Goal: Find specific page/section: Find specific page/section

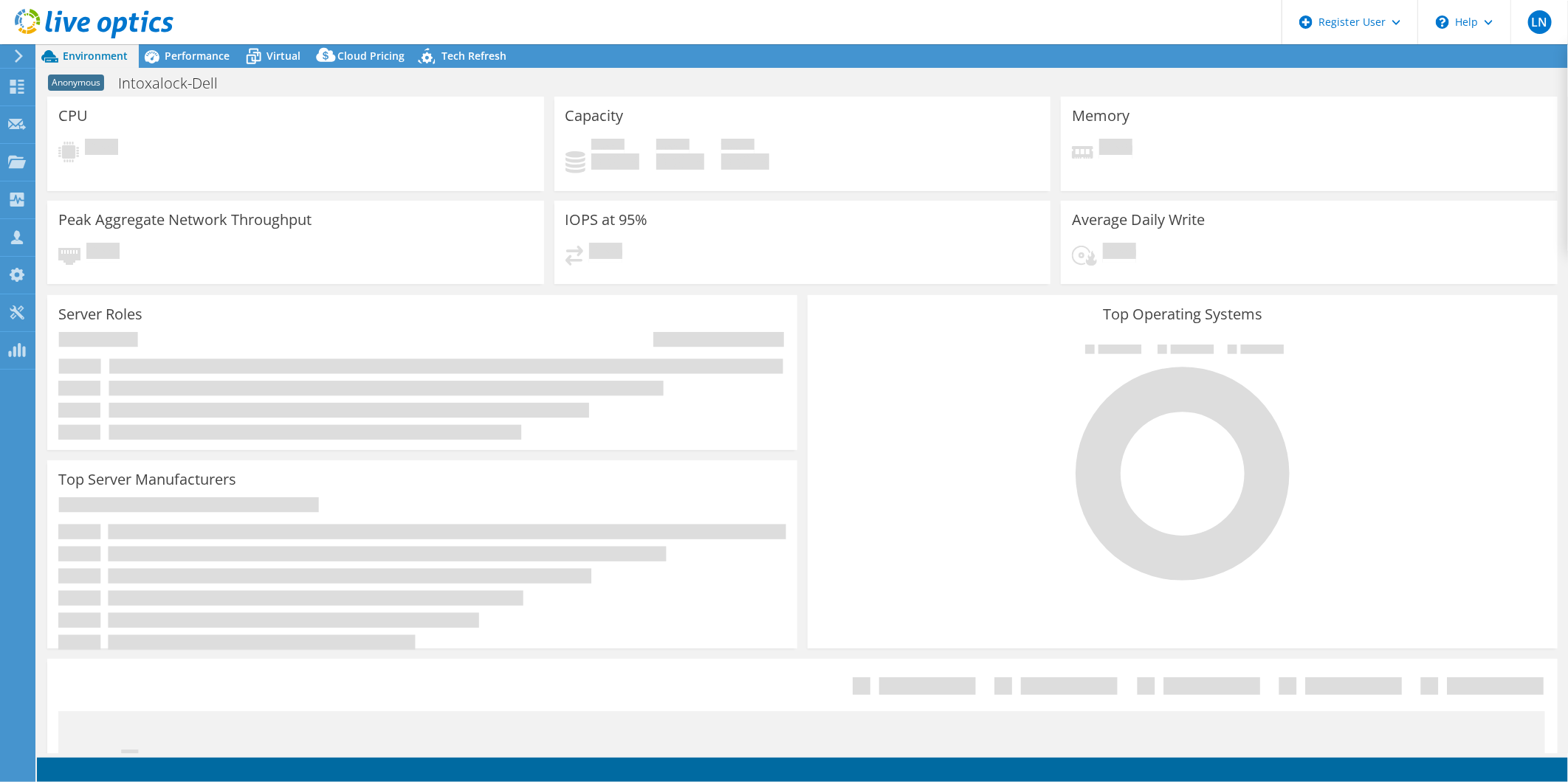
select select "USD"
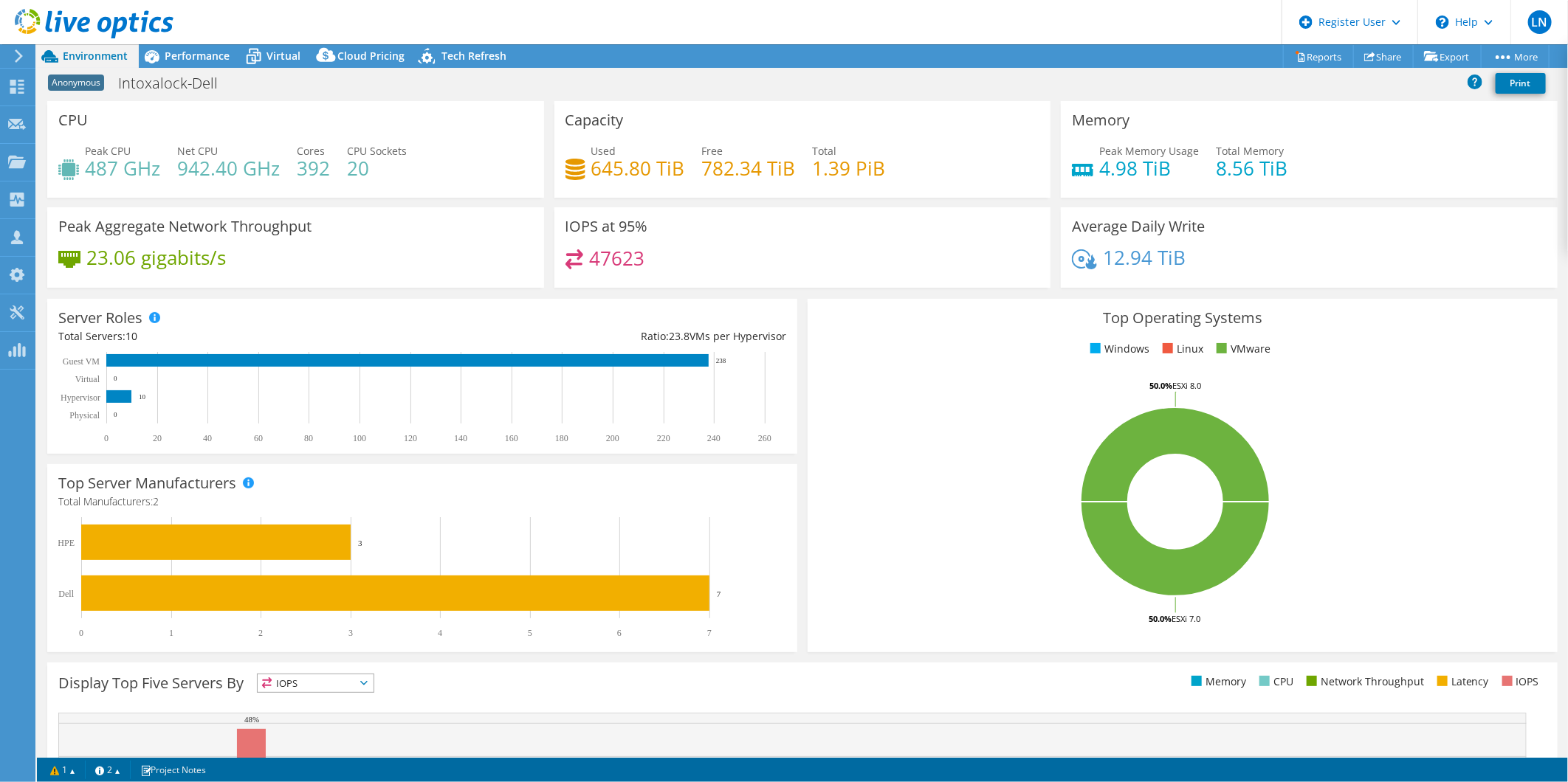
click at [97, 26] on use at bounding box center [93, 24] width 159 height 30
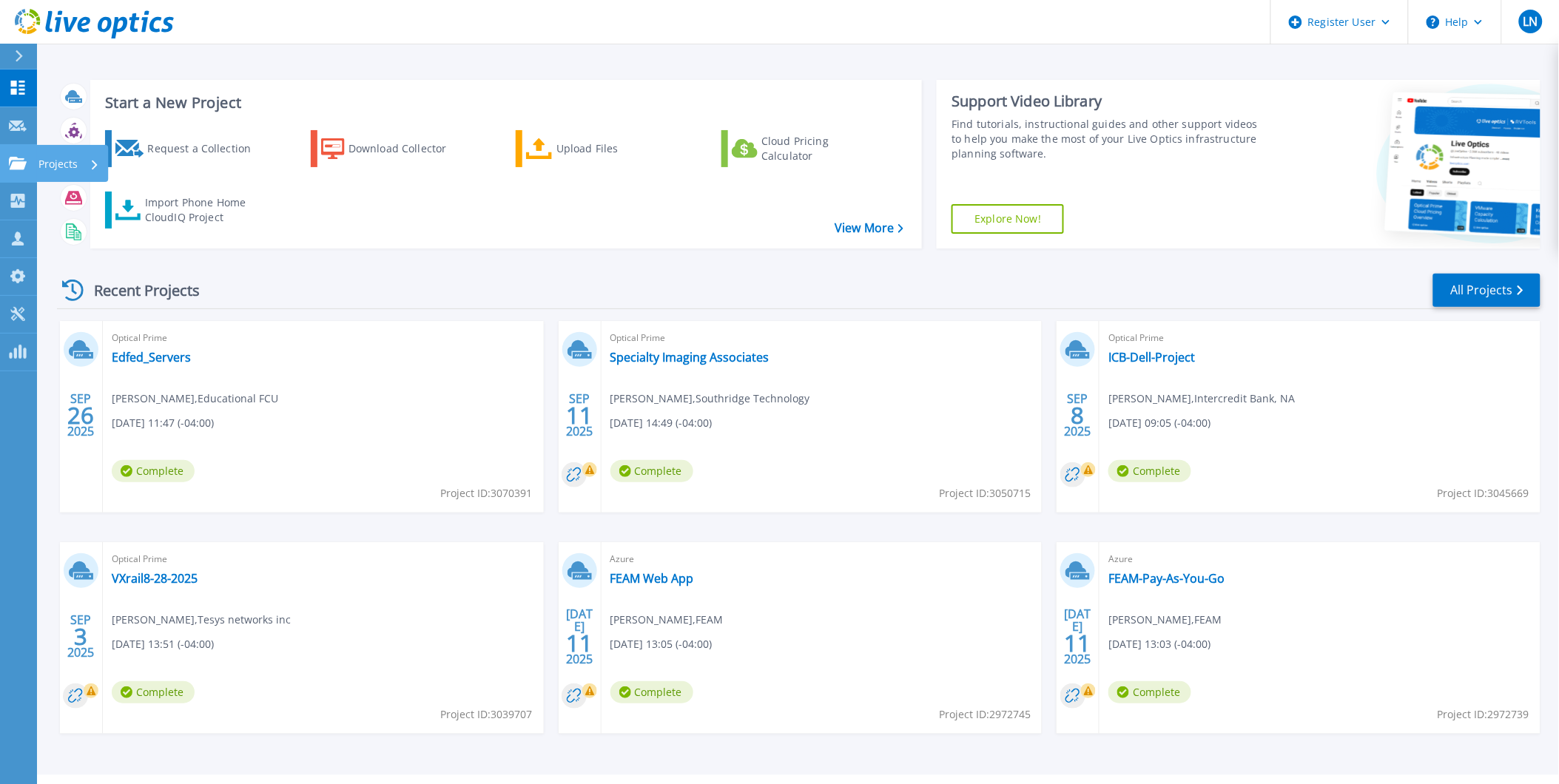
click at [19, 160] on icon at bounding box center [17, 163] width 17 height 13
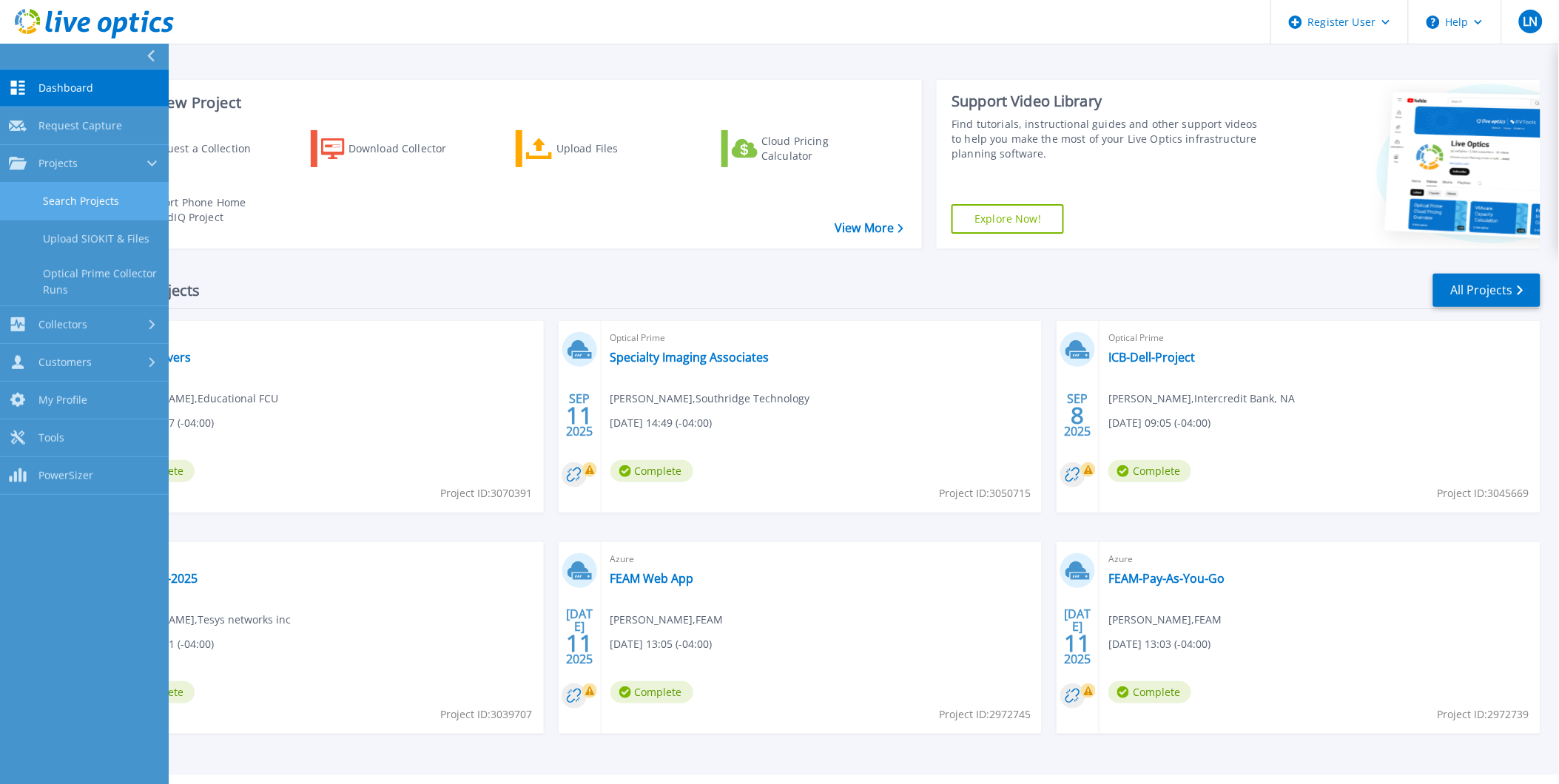
click at [104, 196] on link "Search Projects" at bounding box center [84, 202] width 169 height 38
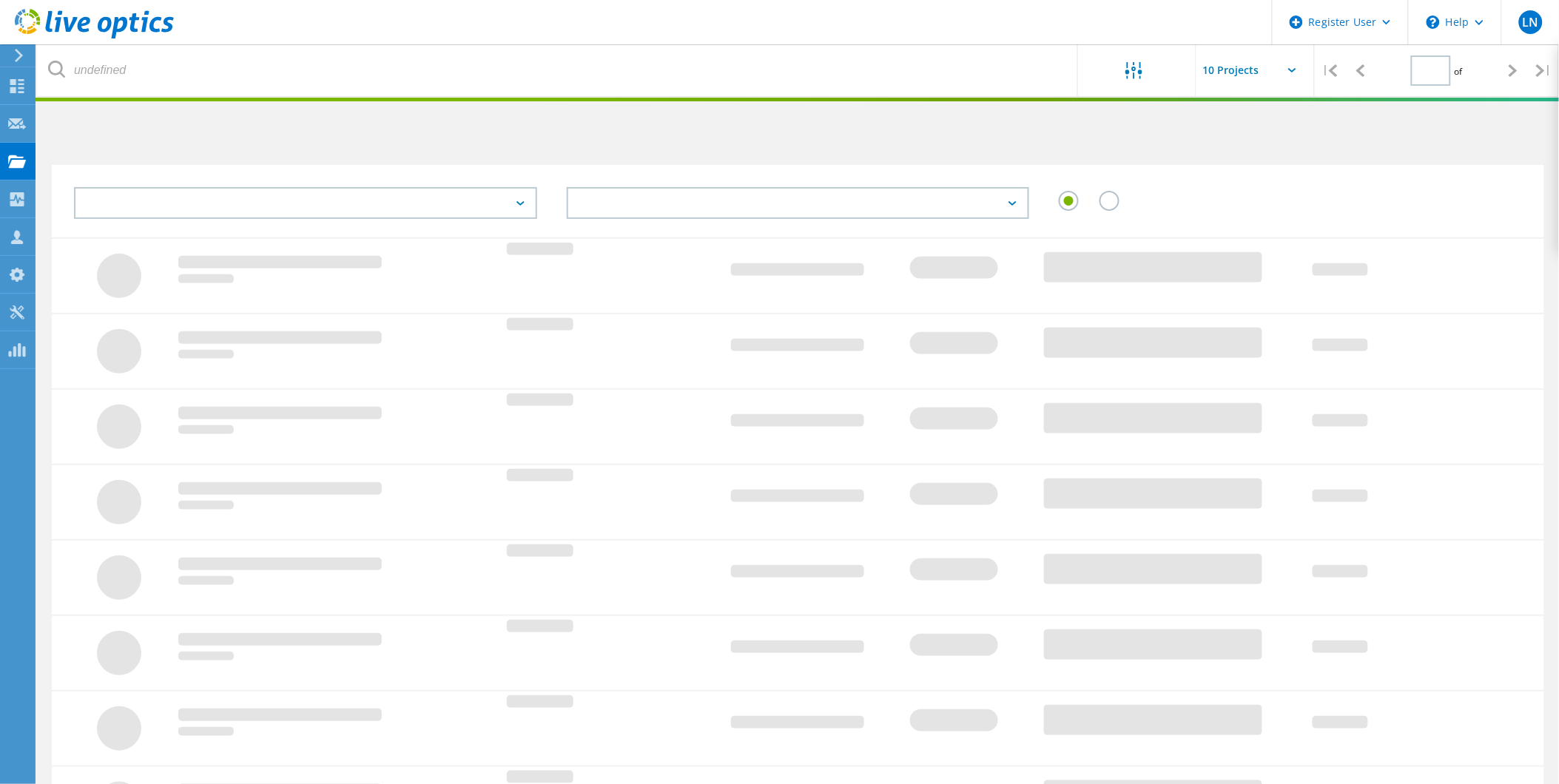
type input "1"
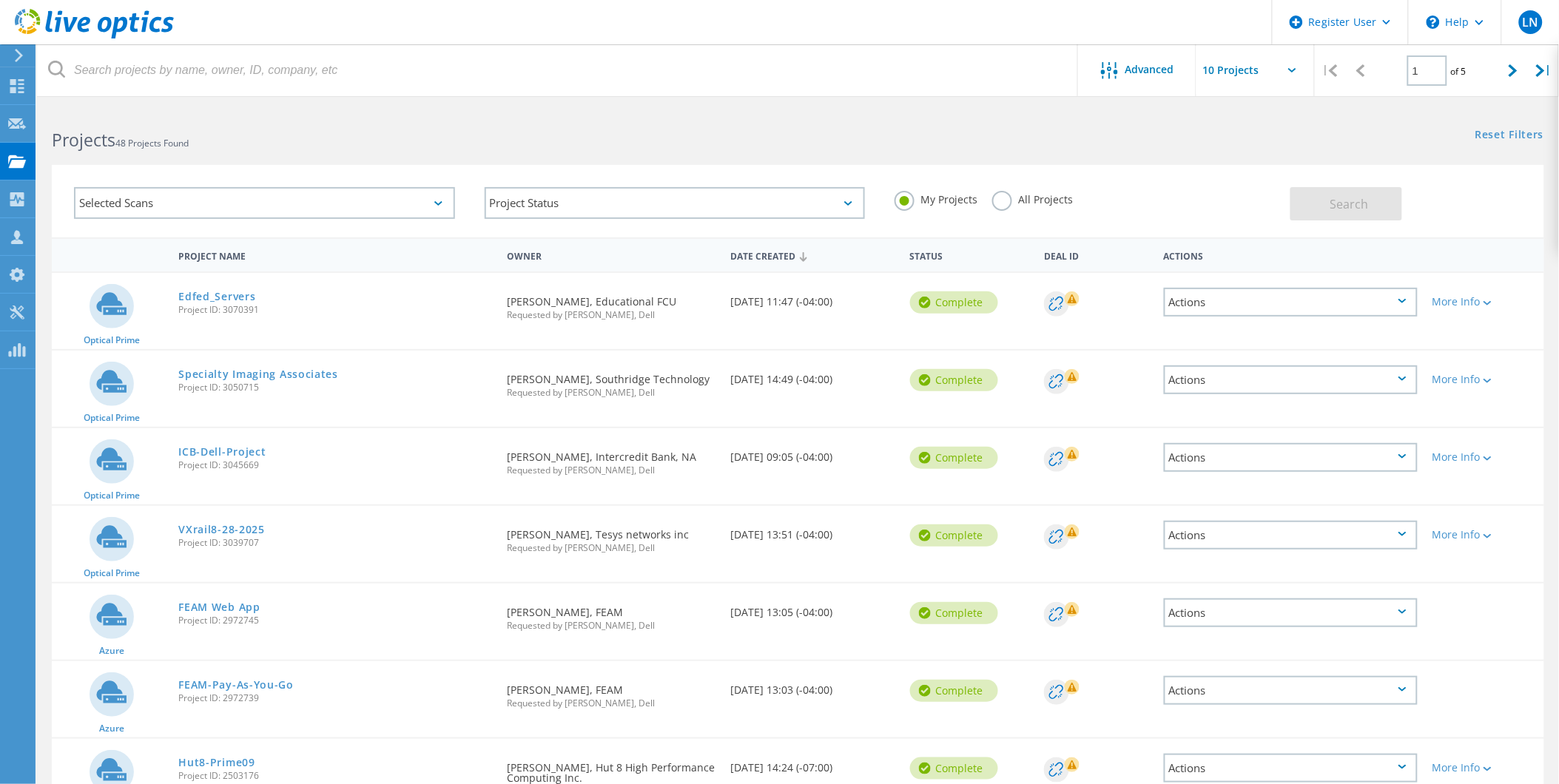
click at [1007, 202] on label "All Projects" at bounding box center [1032, 198] width 81 height 14
click at [0, 0] on input "All Projects" at bounding box center [0, 0] width 0 height 0
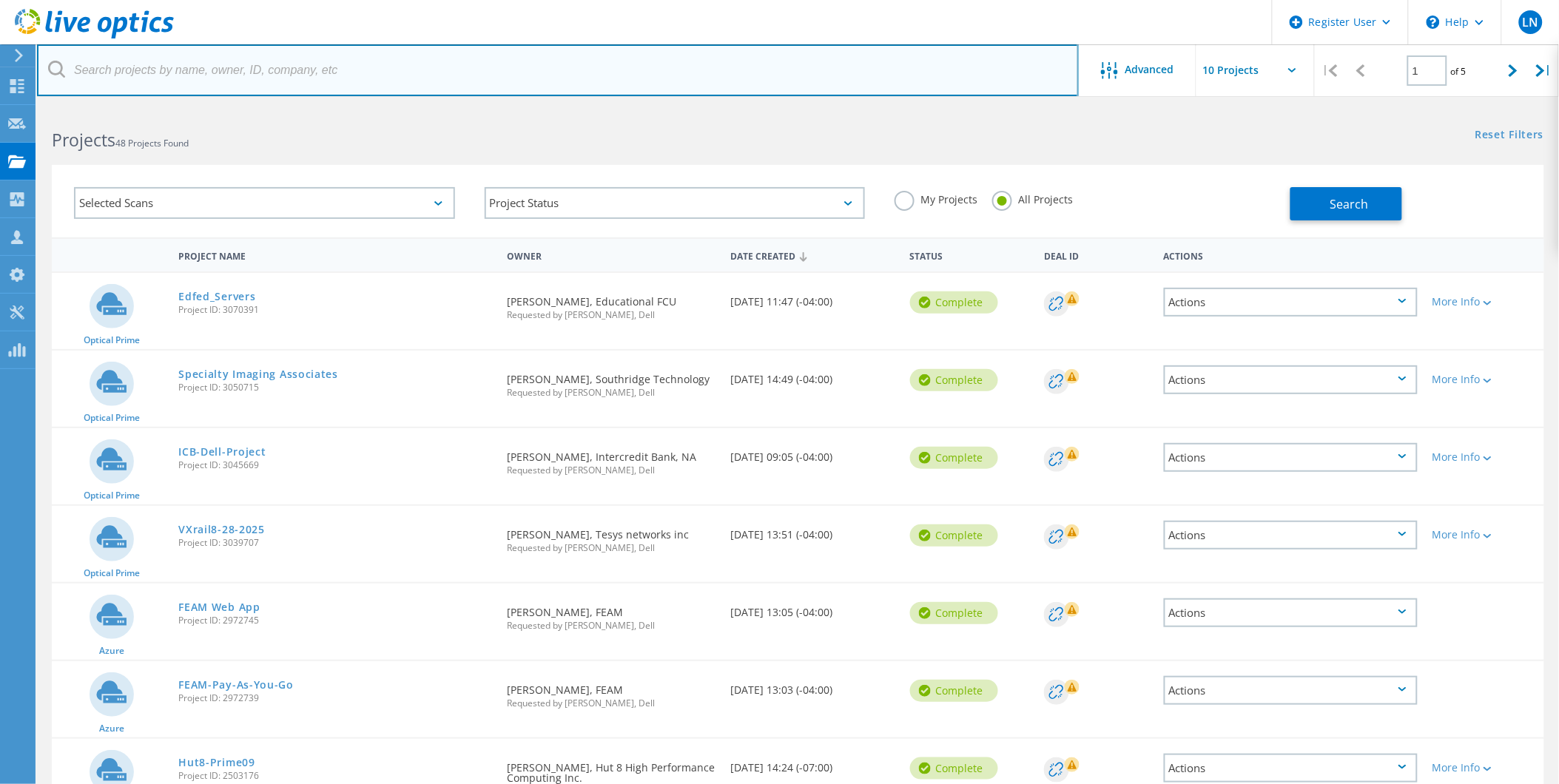
click at [228, 75] on input "text" at bounding box center [558, 70] width 1042 height 52
paste input "Hinckley Allen"
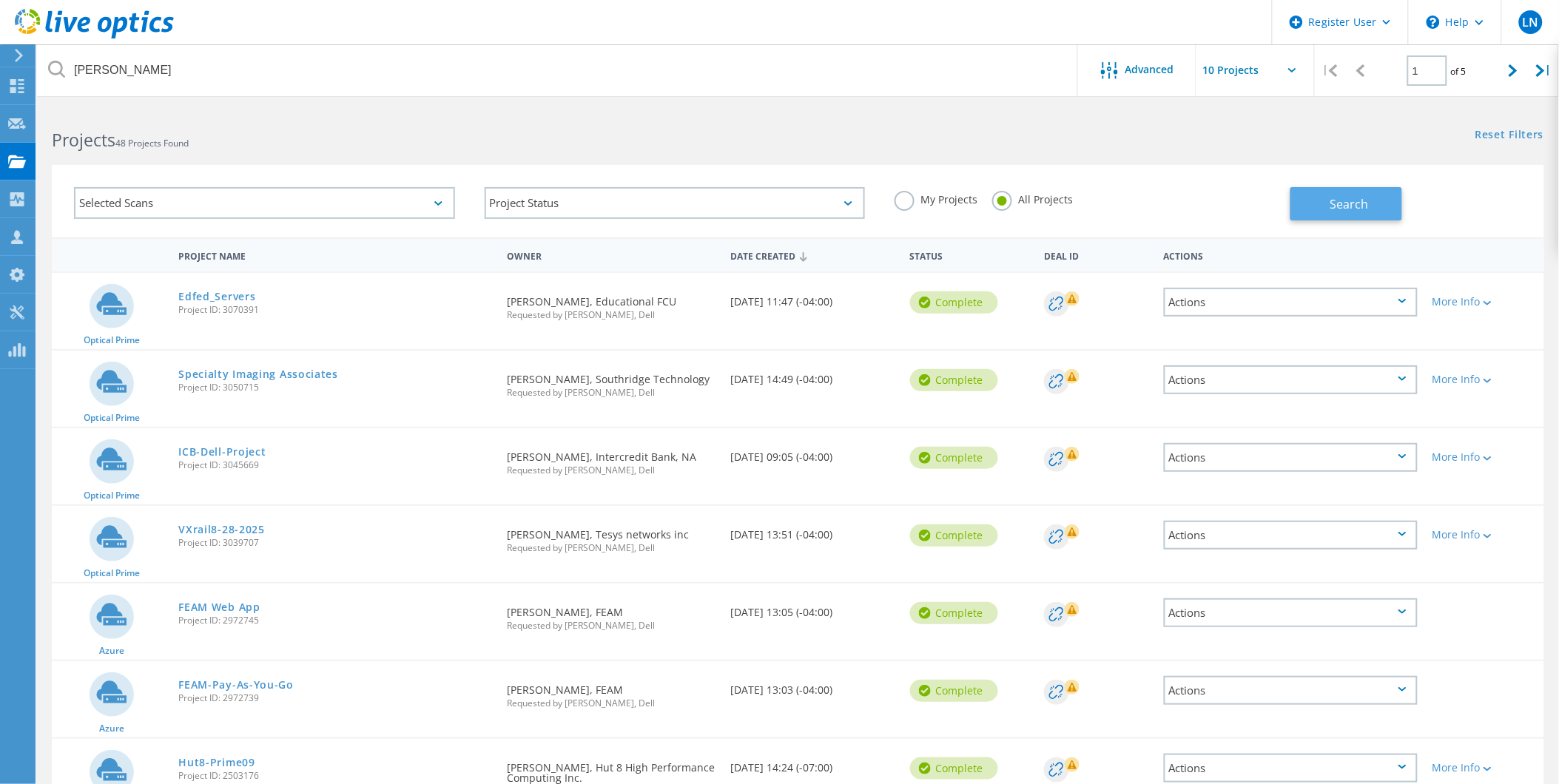
click at [1323, 195] on button "Search" at bounding box center [1346, 204] width 112 height 33
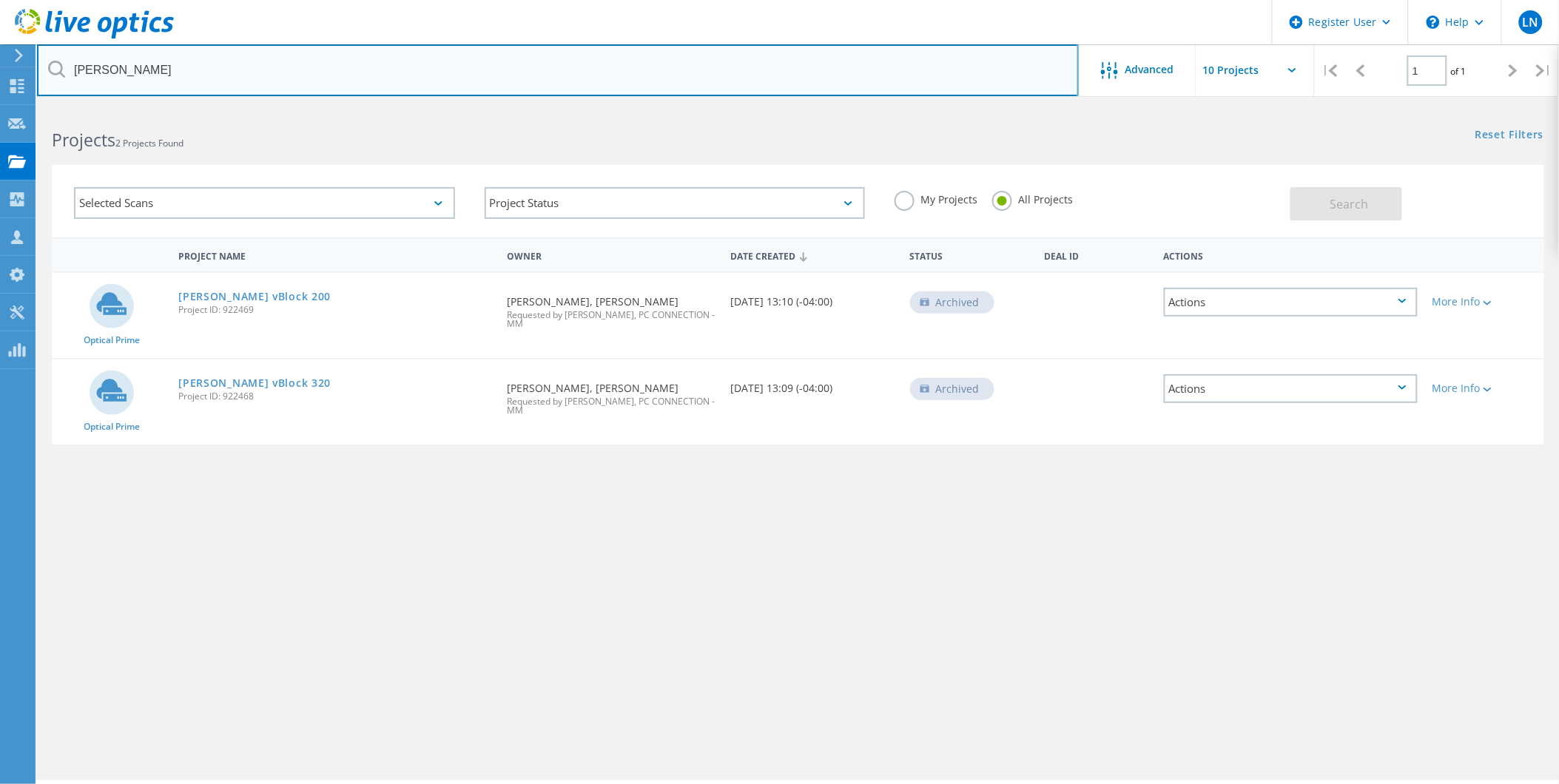
drag, startPoint x: 210, startPoint y: 75, endPoint x: 116, endPoint y: 75, distance: 94.0
click at [116, 75] on input "Hinckley Allen" at bounding box center [558, 70] width 1042 height 52
type input "Hinckley"
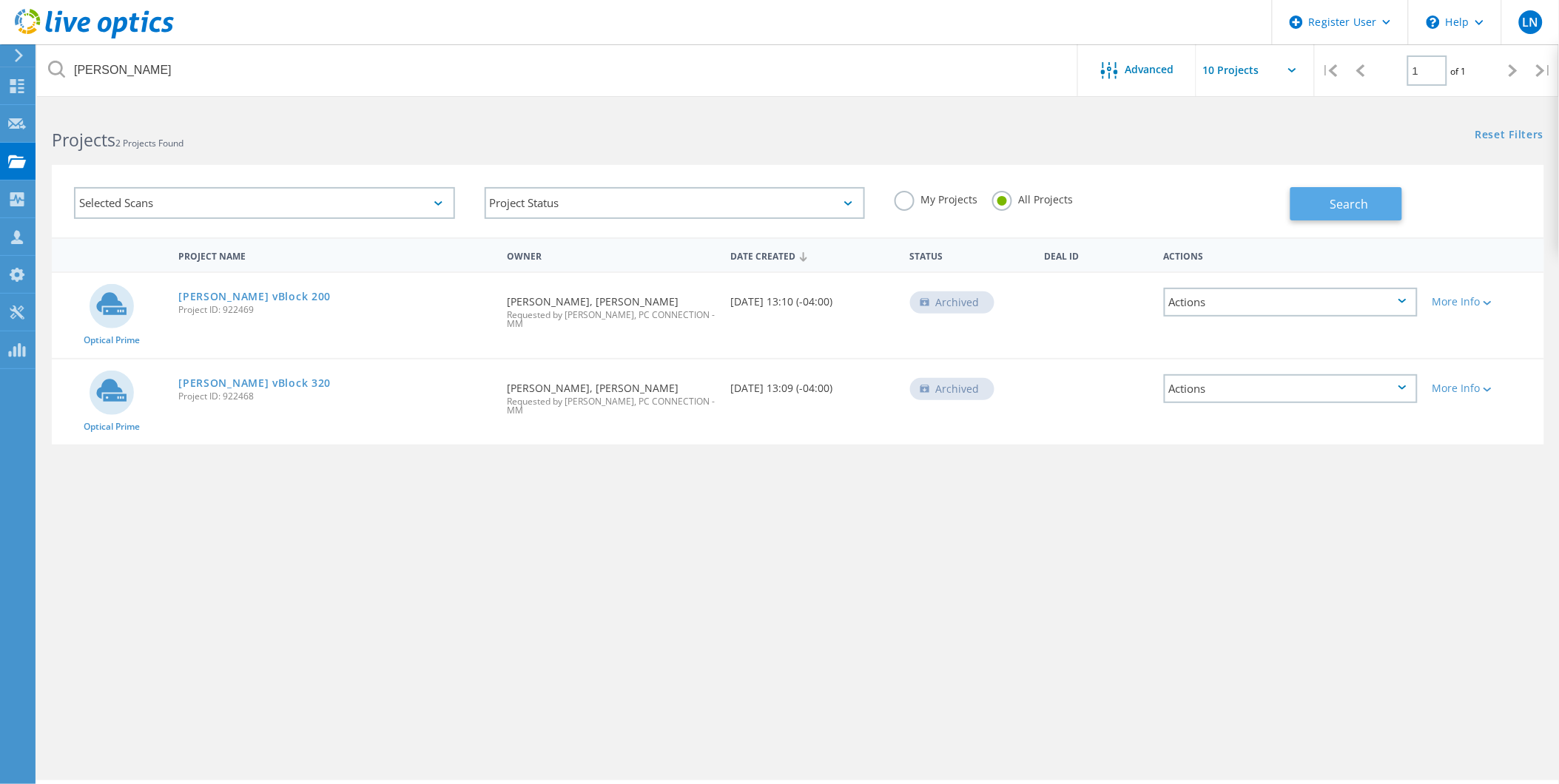
click at [1310, 201] on button "Search" at bounding box center [1346, 204] width 112 height 33
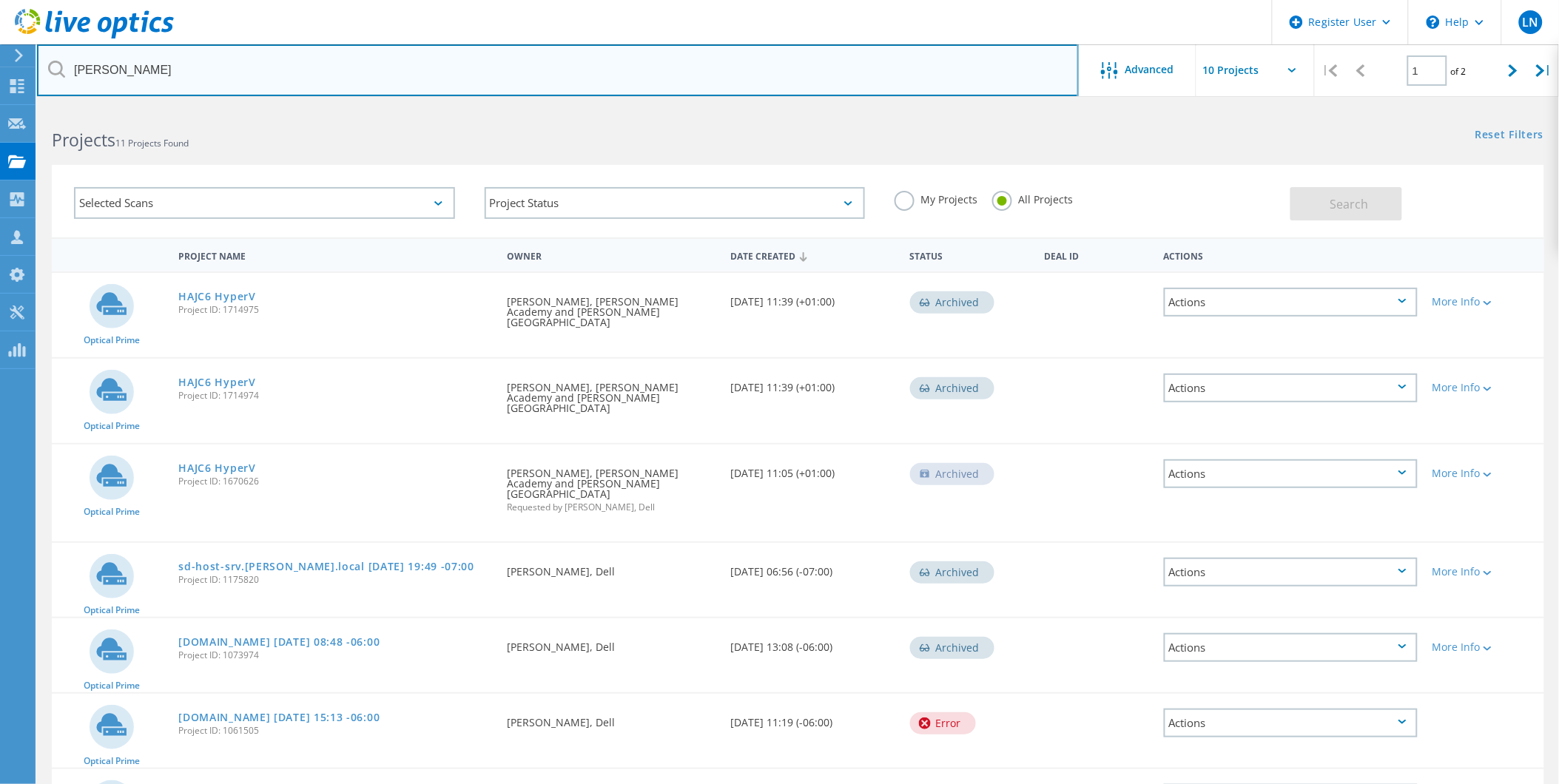
click at [255, 52] on input "Hinckley" at bounding box center [558, 70] width 1042 height 52
